Goal: Information Seeking & Learning: Learn about a topic

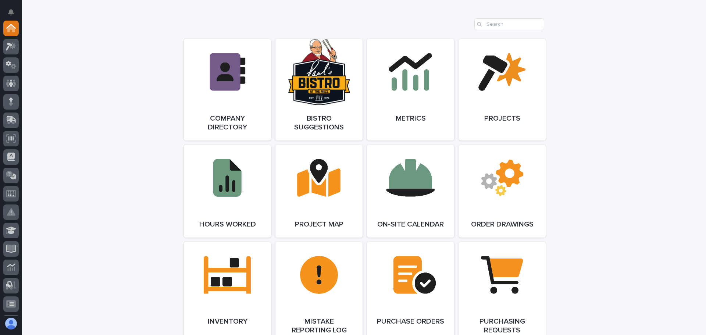
scroll to position [662, 0]
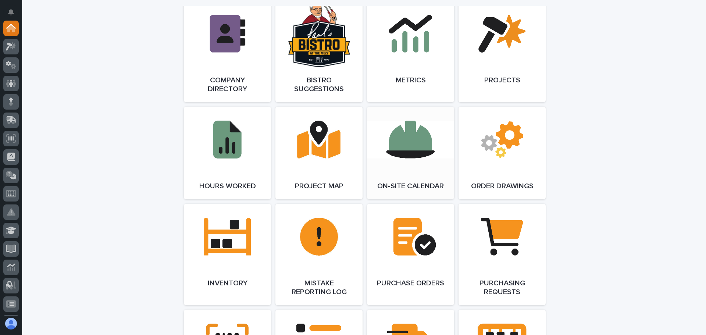
click at [411, 156] on link "Open Link" at bounding box center [410, 153] width 87 height 93
click at [10, 79] on icon at bounding box center [11, 83] width 11 height 8
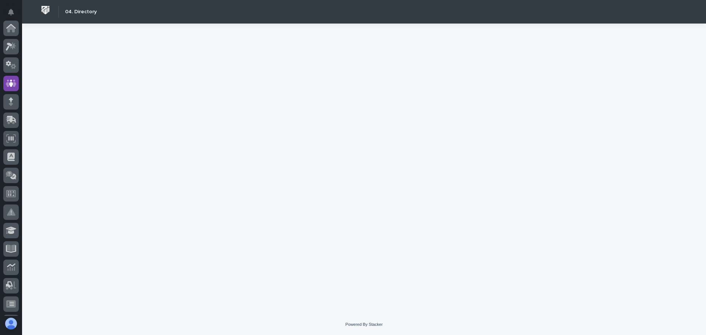
scroll to position [55, 0]
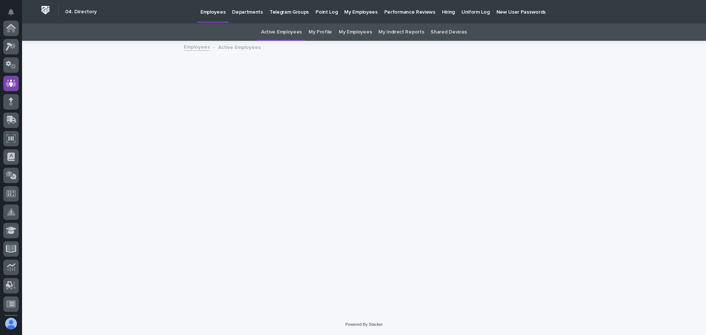
scroll to position [55, 0]
click at [442, 12] on p "Hiring" at bounding box center [448, 7] width 13 height 15
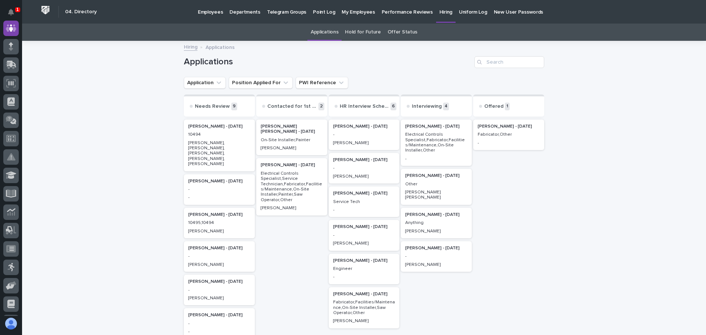
click at [431, 220] on p "Anything" at bounding box center [436, 222] width 62 height 5
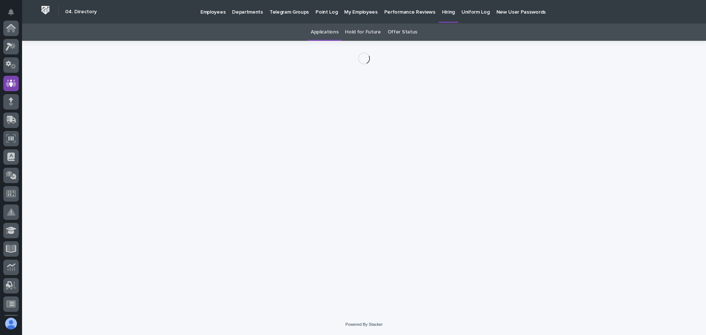
scroll to position [55, 0]
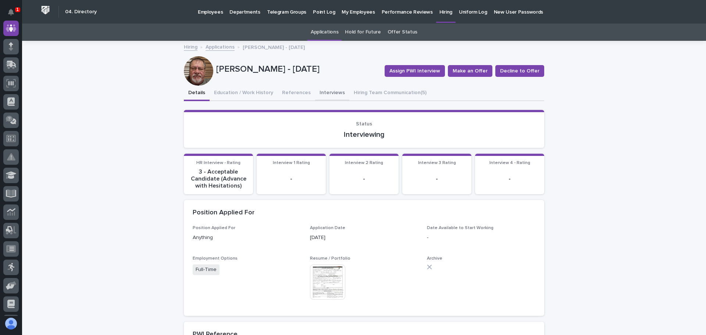
click at [318, 88] on button "Interviews" at bounding box center [332, 93] width 34 height 15
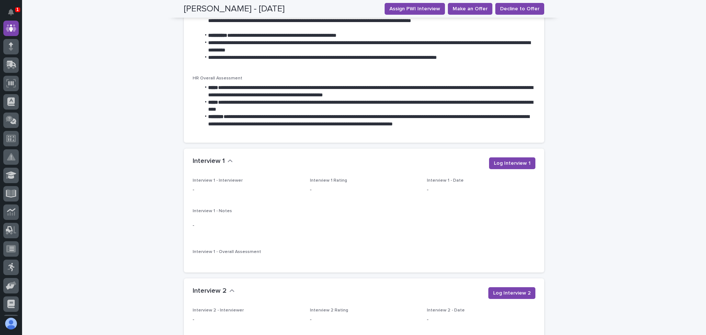
scroll to position [662, 0]
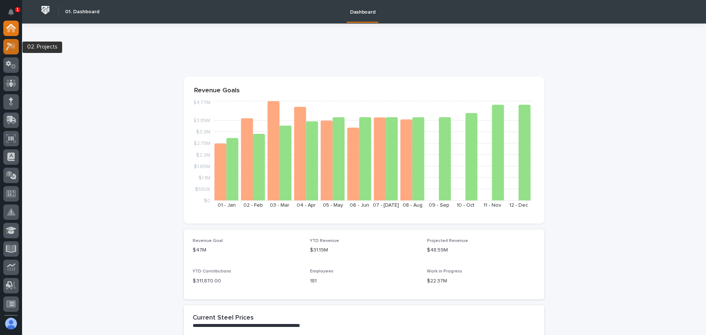
click at [10, 46] on icon at bounding box center [11, 46] width 11 height 8
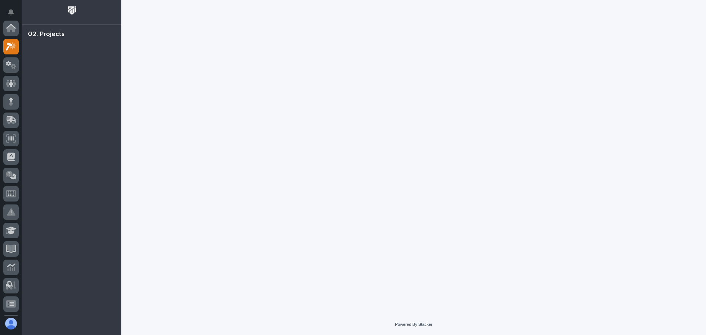
scroll to position [18, 0]
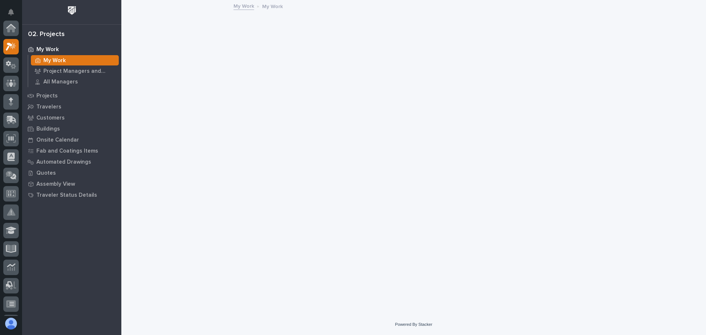
scroll to position [18, 0]
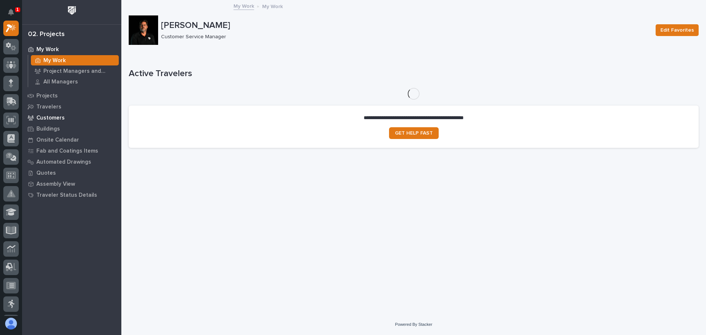
click at [48, 119] on p "Customers" at bounding box center [50, 118] width 28 height 7
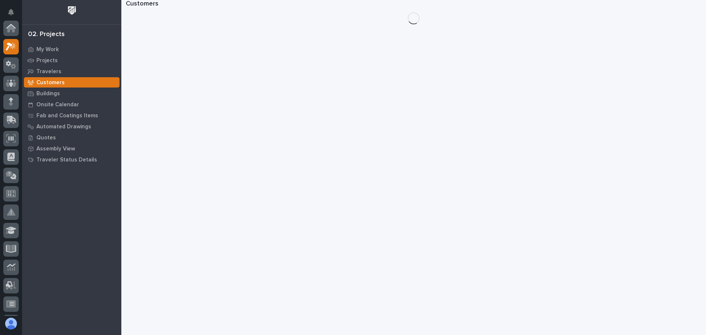
scroll to position [18, 0]
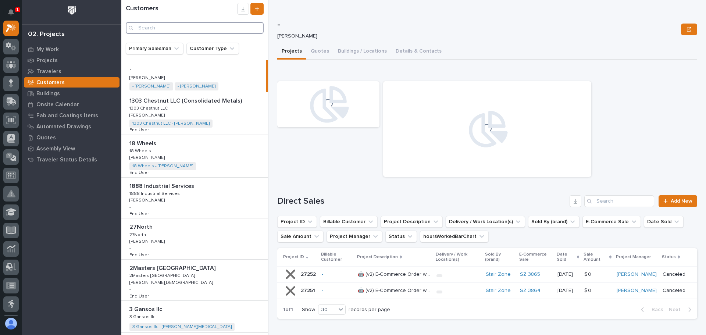
click at [155, 29] on input "Search" at bounding box center [195, 28] width 138 height 12
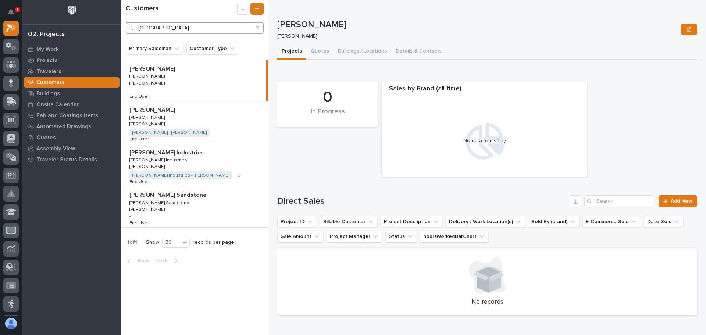
type input "[GEOGRAPHIC_DATA]"
click at [155, 161] on p "[PERSON_NAME] Industries" at bounding box center [158, 159] width 59 height 7
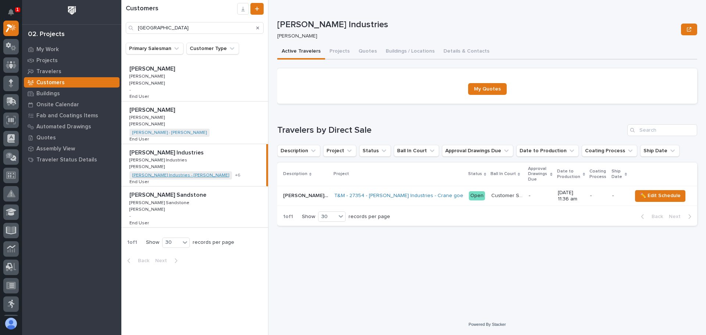
click at [154, 175] on link "[PERSON_NAME] Industries - [PERSON_NAME]" at bounding box center [180, 175] width 97 height 5
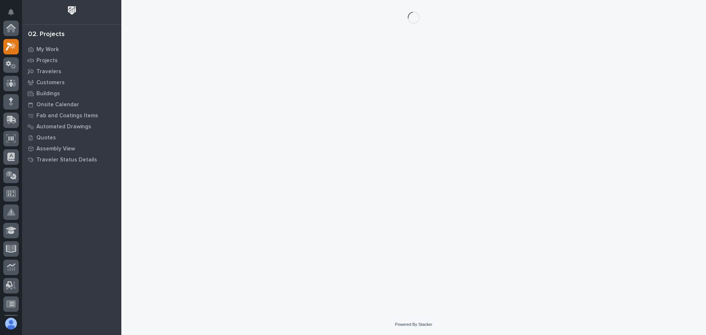
scroll to position [18, 0]
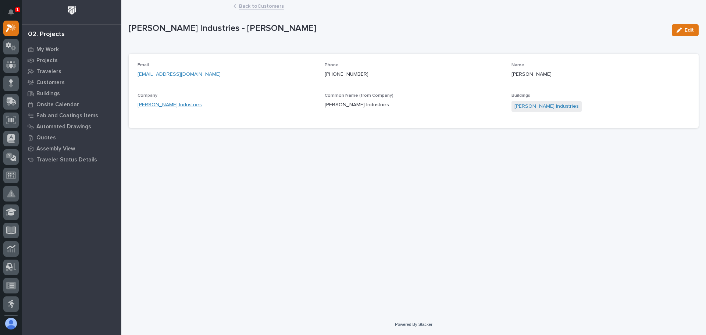
click at [163, 105] on link "[PERSON_NAME] Industries" at bounding box center [170, 105] width 64 height 8
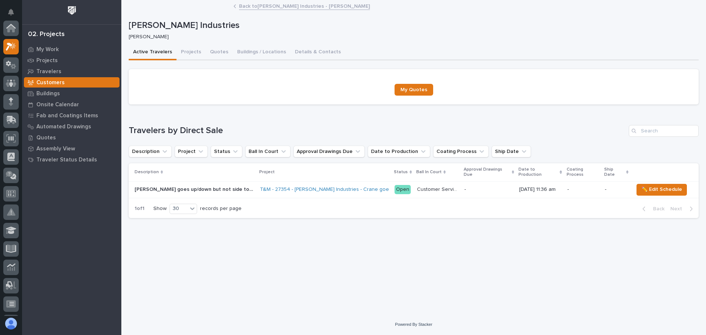
scroll to position [18, 0]
click at [187, 51] on button "Projects" at bounding box center [191, 52] width 29 height 15
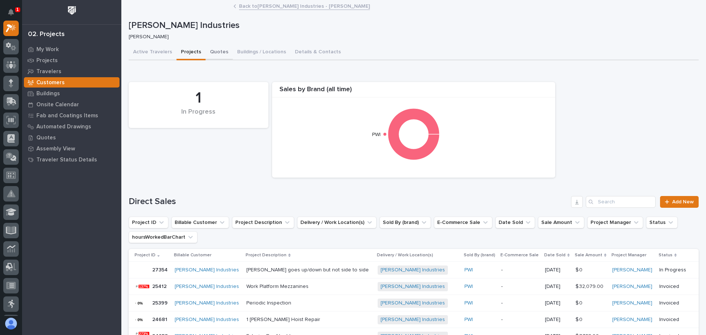
click at [216, 50] on button "Quotes" at bounding box center [219, 52] width 27 height 15
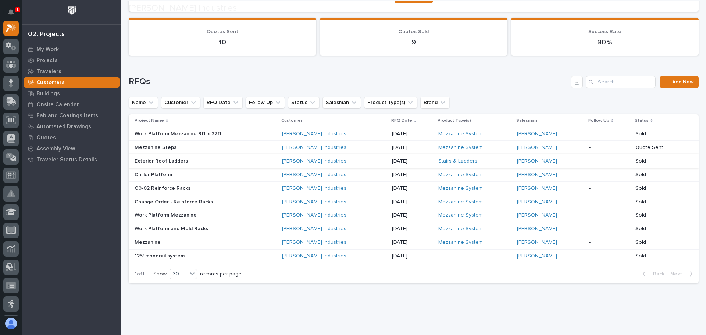
scroll to position [104, 0]
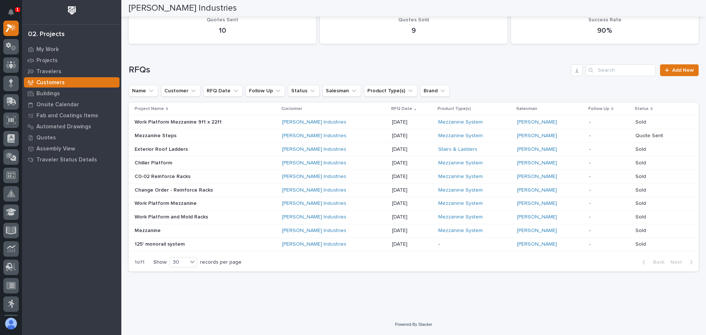
click at [168, 245] on p "125' monorail system" at bounding box center [160, 244] width 51 height 8
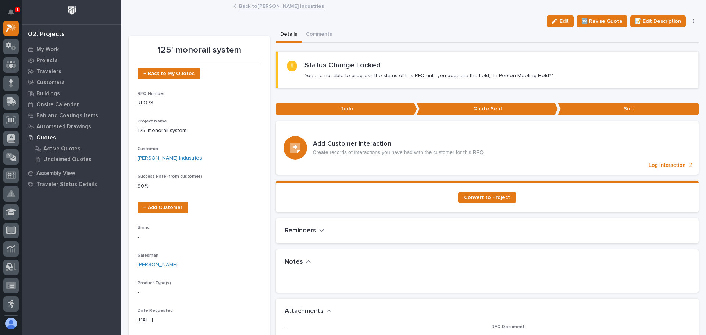
click at [267, 4] on link "Back to [PERSON_NAME] Industries" at bounding box center [281, 5] width 85 height 8
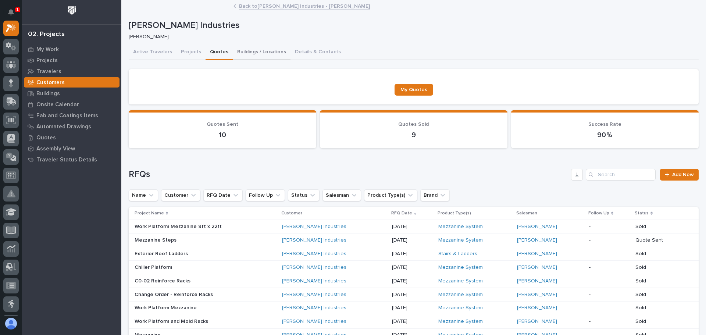
click at [259, 52] on button "Buildings / Locations" at bounding box center [262, 52] width 58 height 15
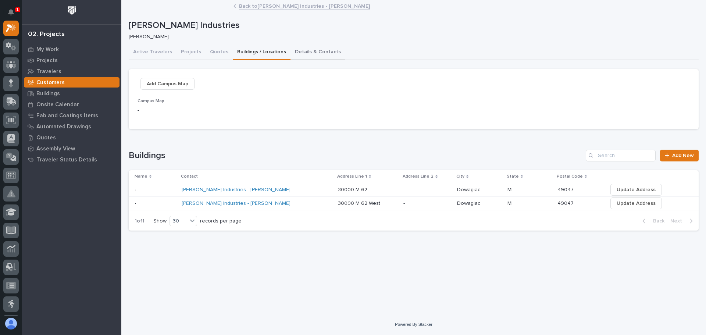
click at [305, 50] on button "Details & Contacts" at bounding box center [318, 52] width 55 height 15
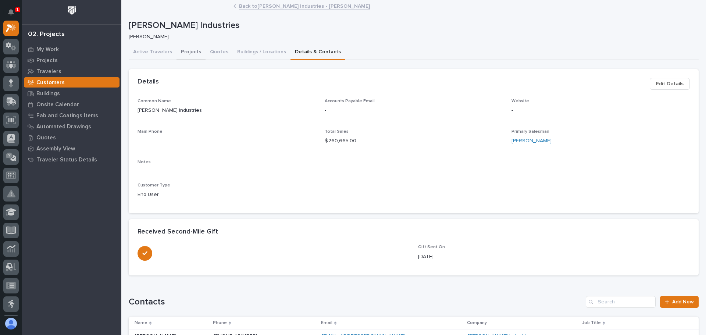
click at [187, 52] on button "Projects" at bounding box center [191, 52] width 29 height 15
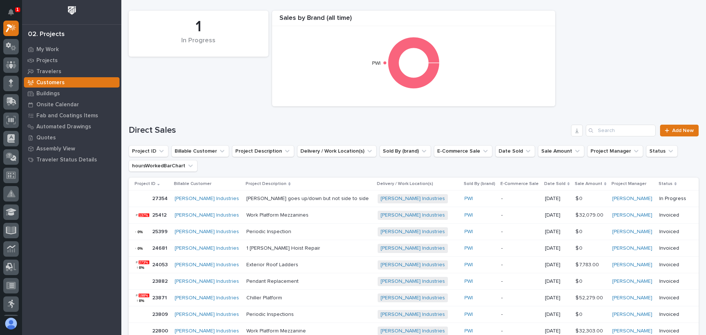
scroll to position [74, 0]
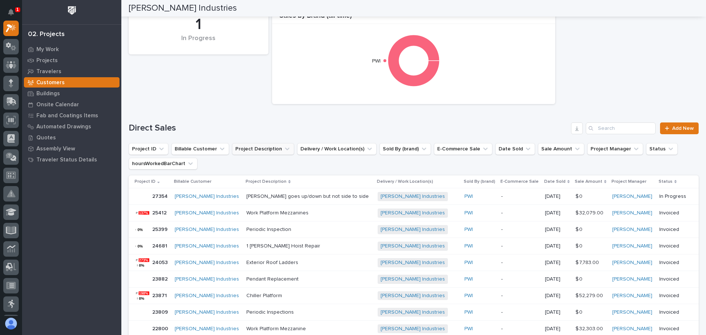
click at [284, 147] on icon "Project Description" at bounding box center [287, 148] width 7 height 7
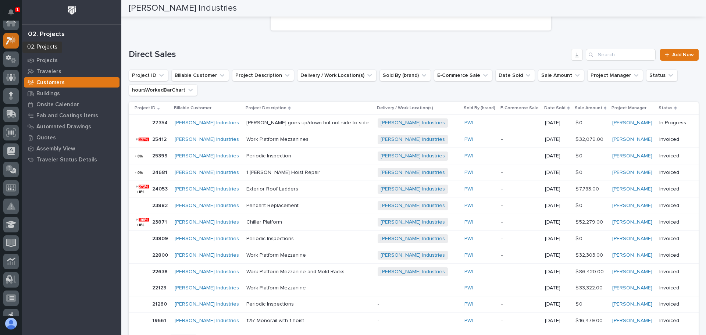
scroll to position [0, 0]
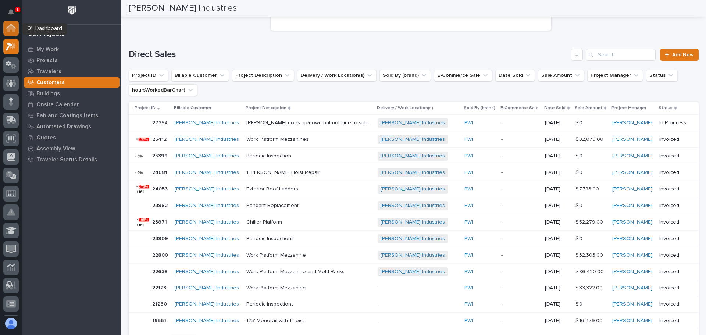
click at [10, 28] on icon at bounding box center [10, 28] width 7 height 7
